Goal: Obtain resource: Obtain resource

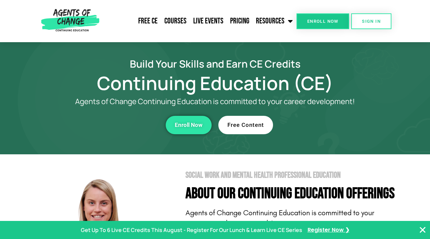
click at [253, 125] on span "Free Content" at bounding box center [245, 125] width 37 height 6
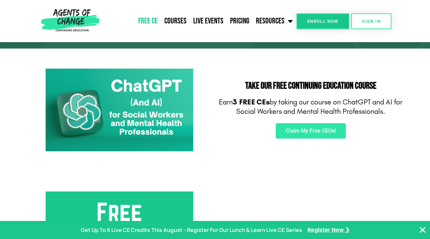
scroll to position [97, 0]
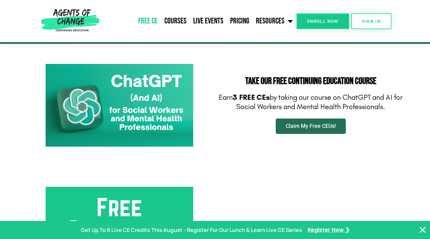
click at [306, 128] on span "Claim My Free CEUs!" at bounding box center [311, 126] width 50 height 5
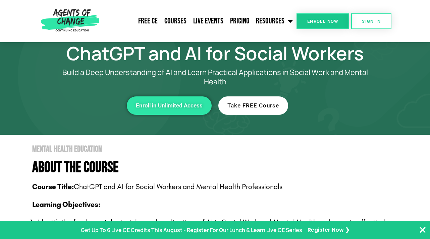
scroll to position [32, 0]
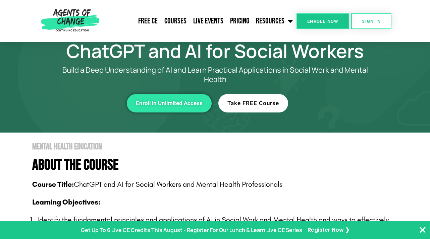
click at [262, 105] on span "Take FREE Course" at bounding box center [253, 104] width 52 height 6
